Goal: Information Seeking & Learning: Learn about a topic

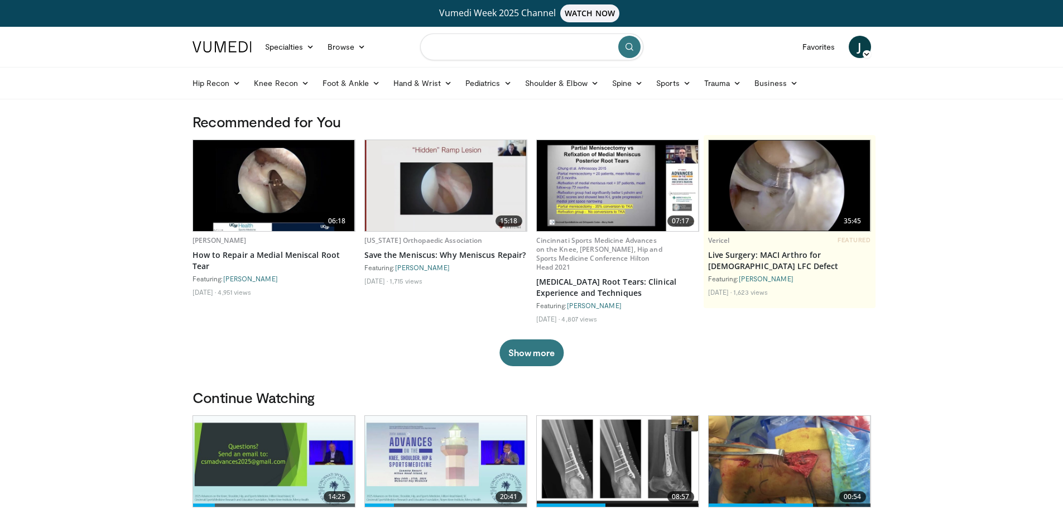
click at [536, 52] on input "Search topics, interventions" at bounding box center [531, 46] width 223 height 27
type input "**********"
click at [626, 45] on icon "submit" at bounding box center [629, 46] width 9 height 9
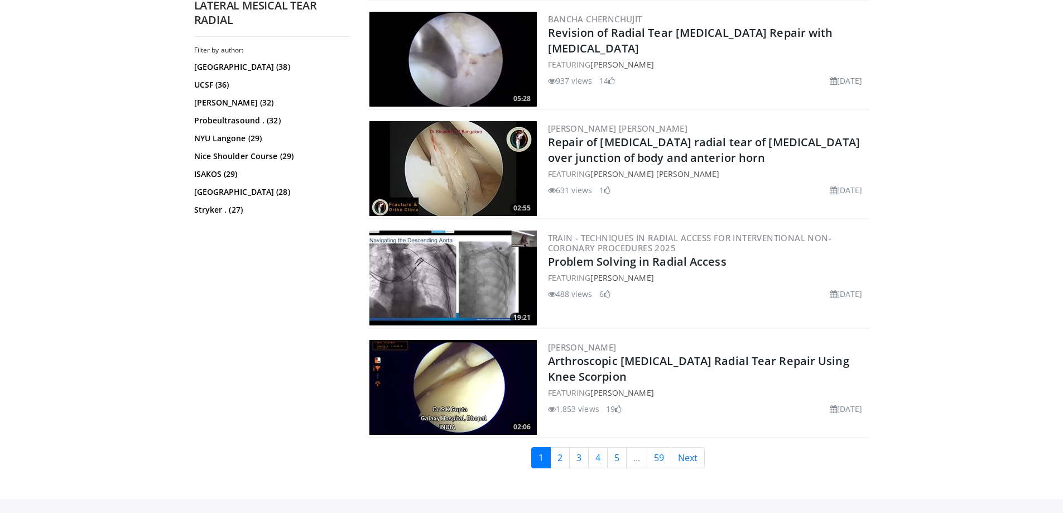
scroll to position [2567, 0]
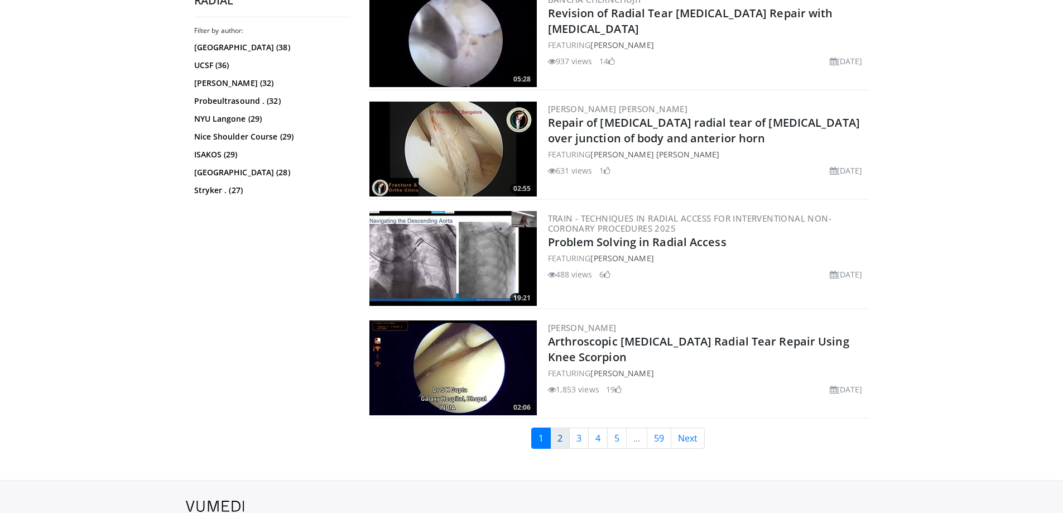
click at [562, 434] on link "2" at bounding box center [560, 438] width 20 height 21
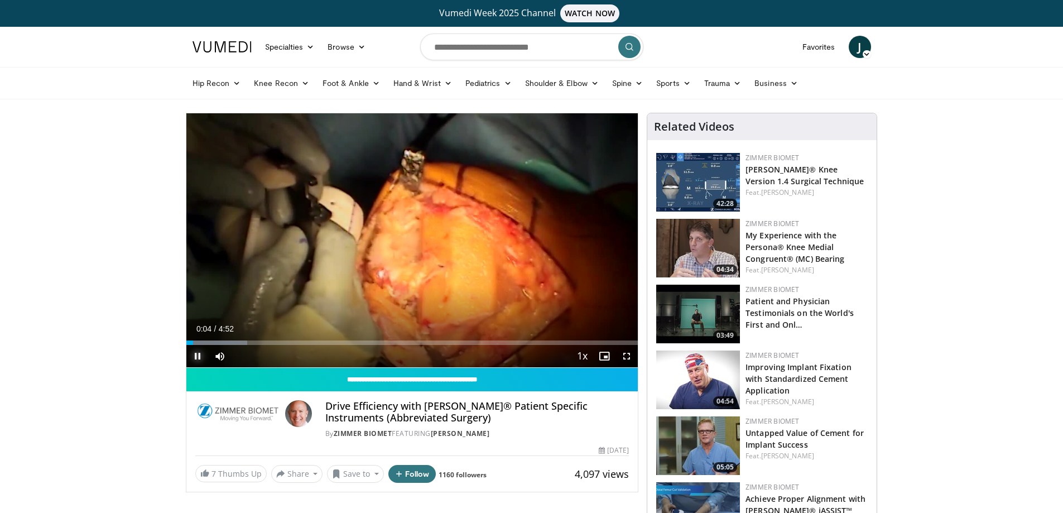
click at [195, 353] on span "Video Player" at bounding box center [197, 356] width 22 height 22
click at [454, 55] on input "Search topics, interventions" at bounding box center [531, 46] width 223 height 27
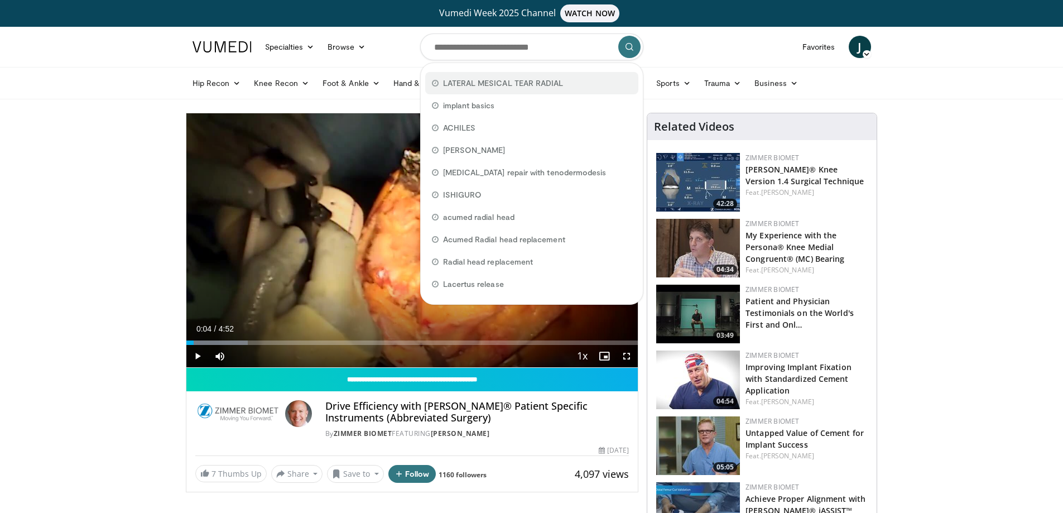
click at [469, 75] on div "LATERAL MESICAL TEAR RADIAL" at bounding box center [531, 83] width 213 height 22
type input "**********"
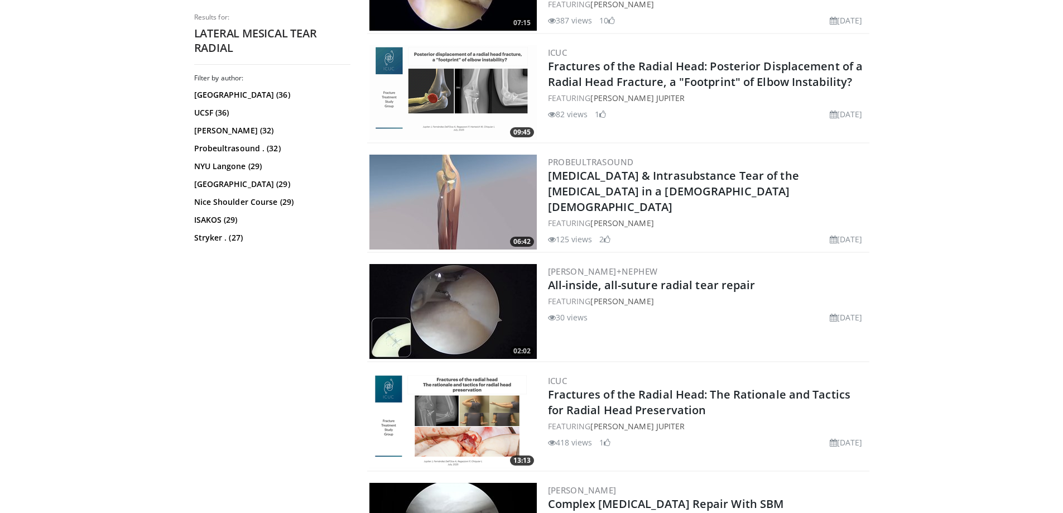
scroll to position [781, 0]
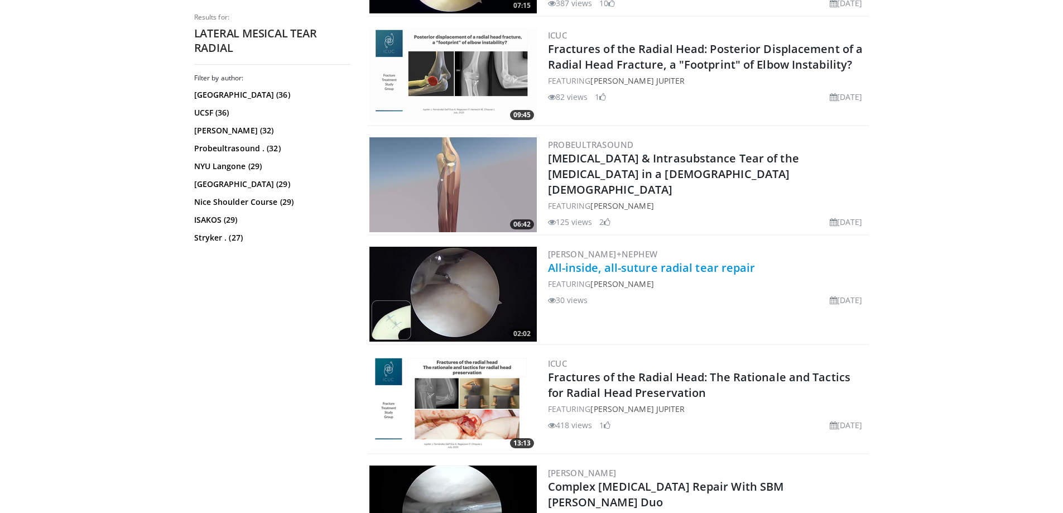
click at [651, 269] on link "All-inside, all-suture radial tear repair" at bounding box center [652, 267] width 208 height 15
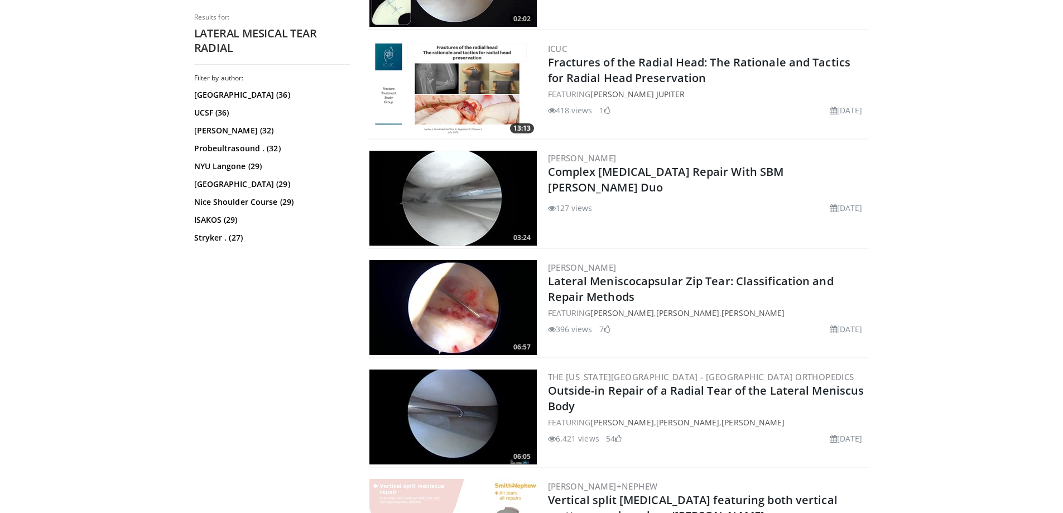
scroll to position [1116, 0]
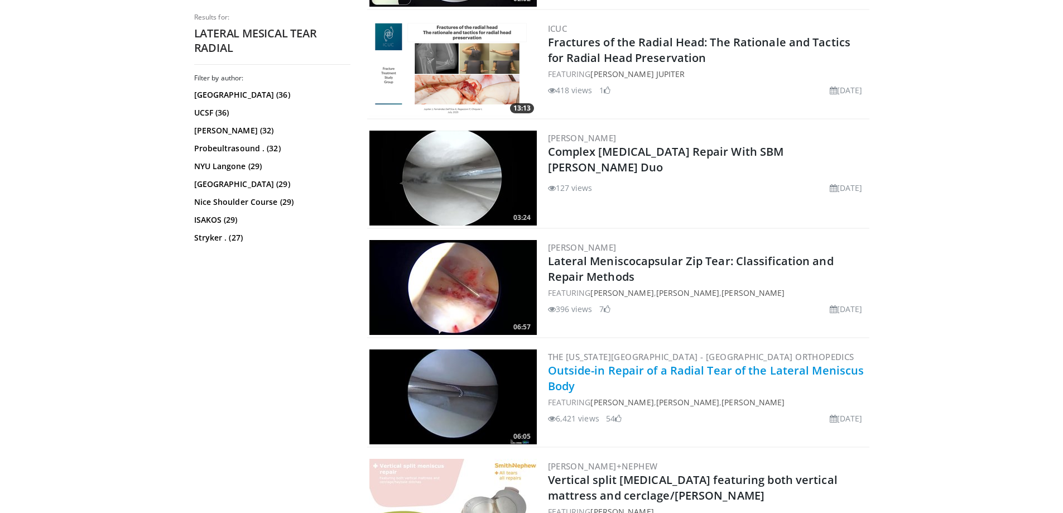
click at [569, 377] on link "Outside-in Repair of a Radial Tear of the Lateral Meniscus Body" at bounding box center [706, 378] width 316 height 31
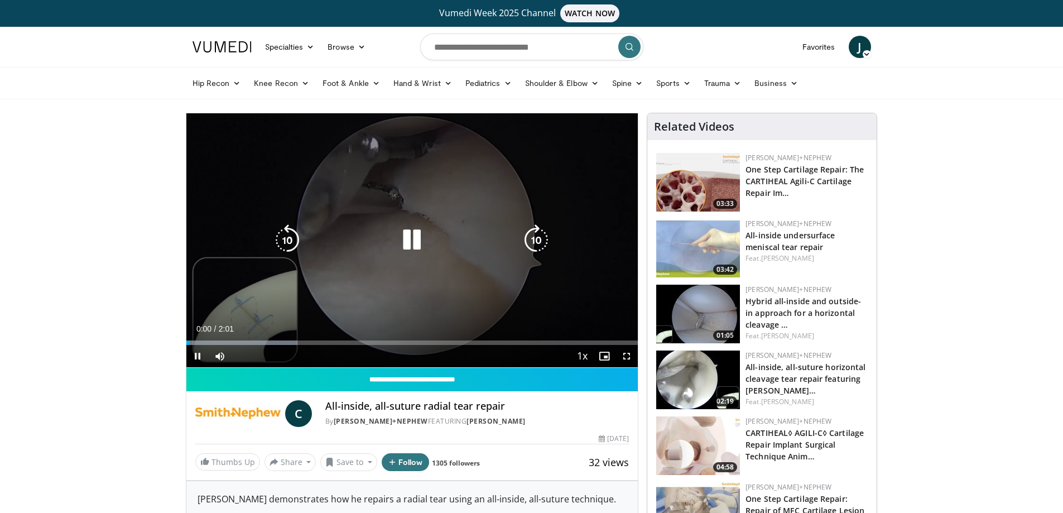
click at [407, 242] on icon "Video Player" at bounding box center [411, 239] width 31 height 31
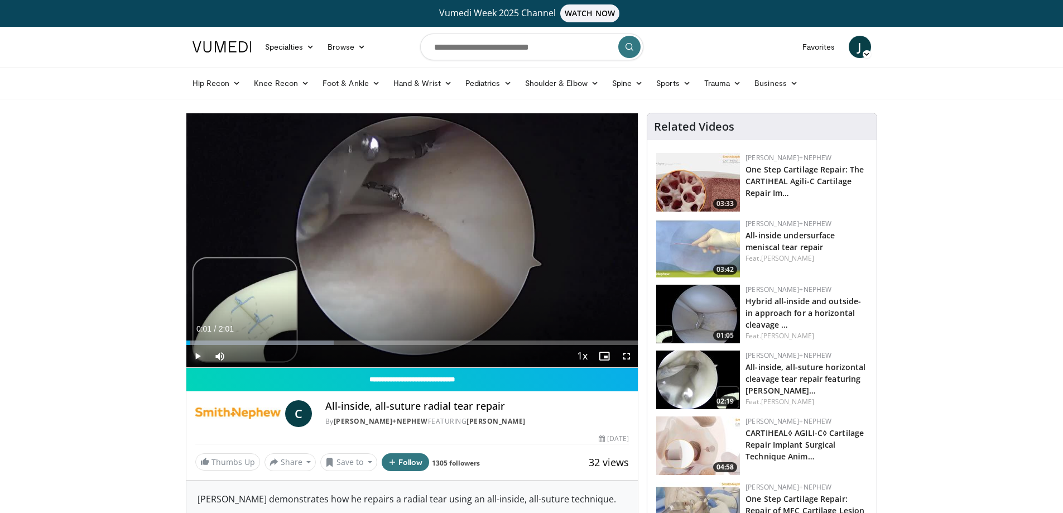
click at [196, 353] on span "Video Player" at bounding box center [197, 356] width 22 height 22
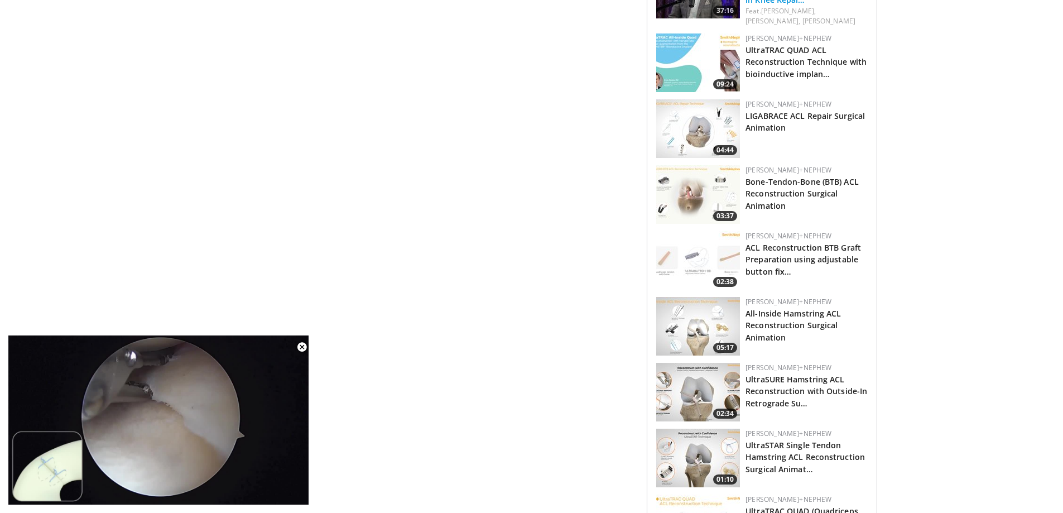
scroll to position [726, 0]
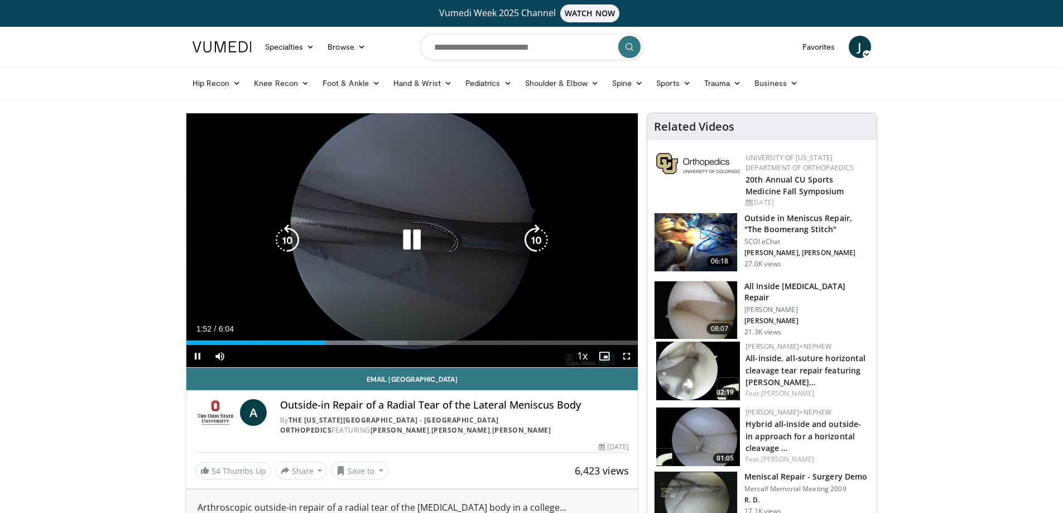
click at [412, 239] on icon "Video Player" at bounding box center [411, 239] width 31 height 31
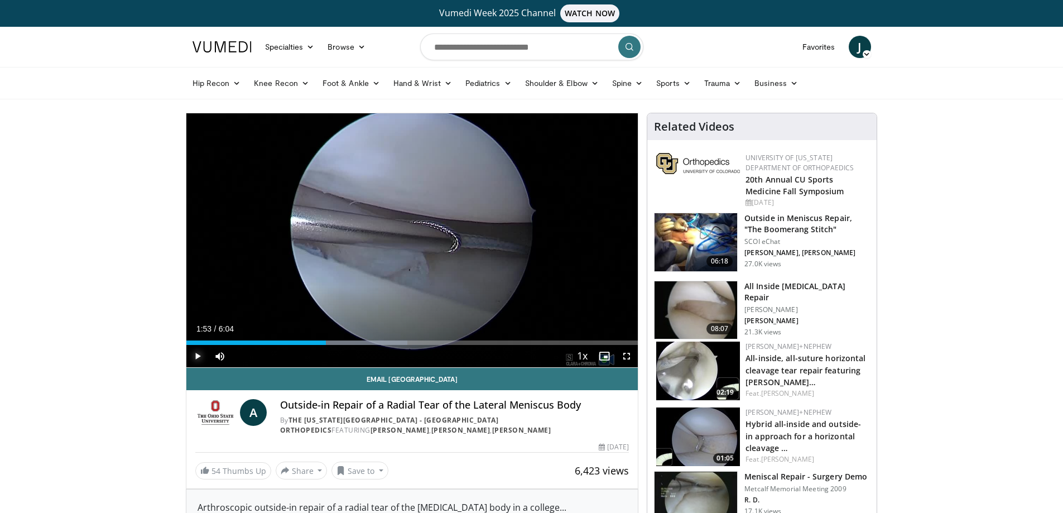
click at [198, 352] on span "Video Player" at bounding box center [197, 356] width 22 height 22
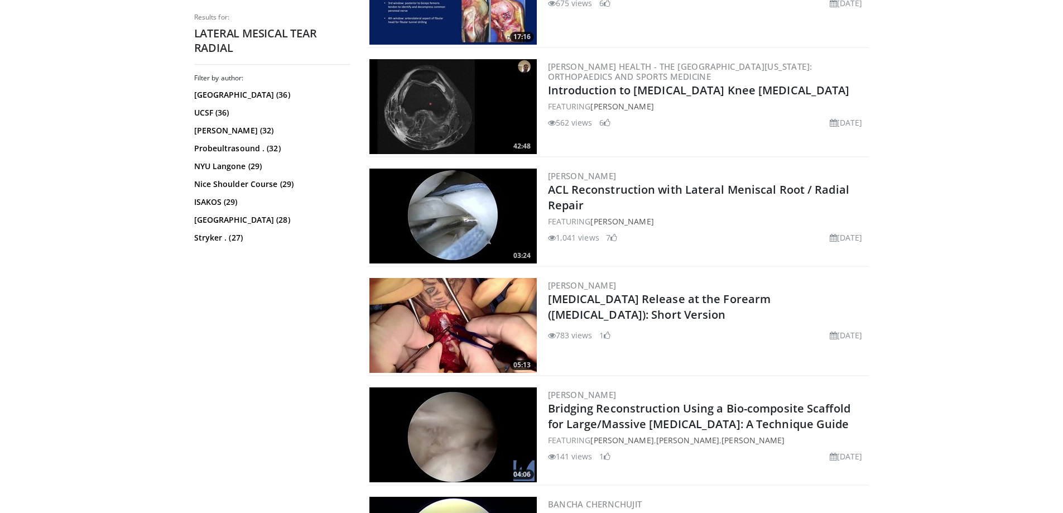
scroll to position [670, 0]
